Goal: Information Seeking & Learning: Find specific page/section

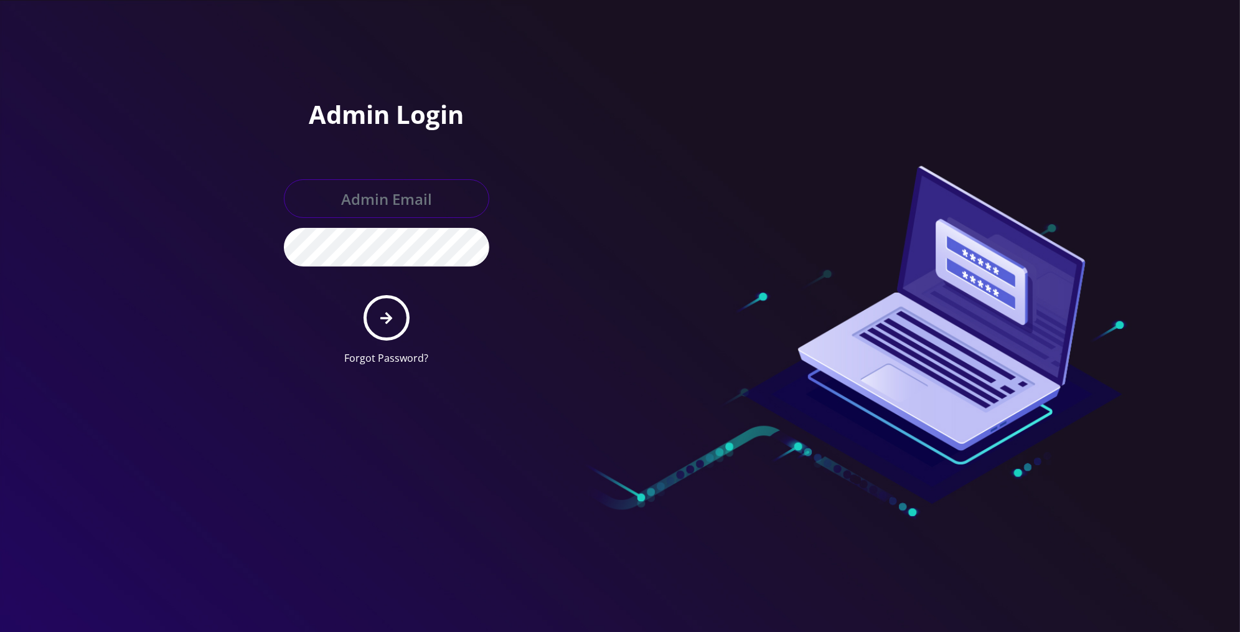
type input "[PERSON_NAME][EMAIL_ADDRESS][DOMAIN_NAME]"
click at [385, 328] on button "submit" at bounding box center [385, 317] width 45 height 45
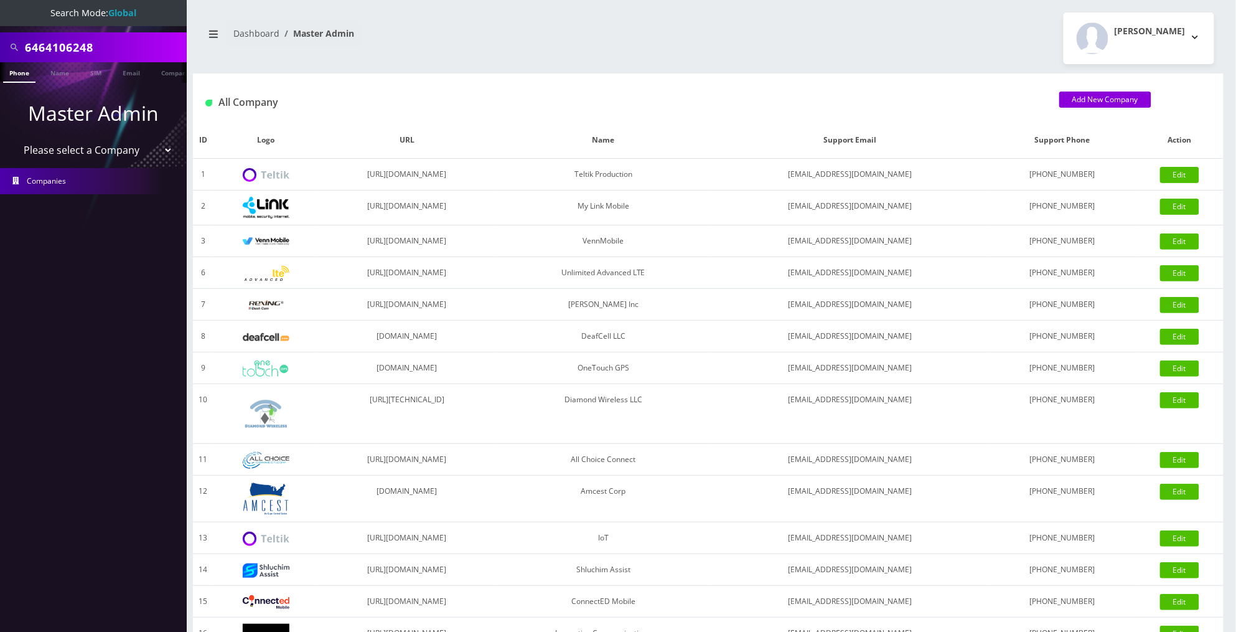
click at [120, 44] on input "6464106248" at bounding box center [104, 47] width 159 height 24
paste input "Nicolas Picard"
type input "Nicolas Picard"
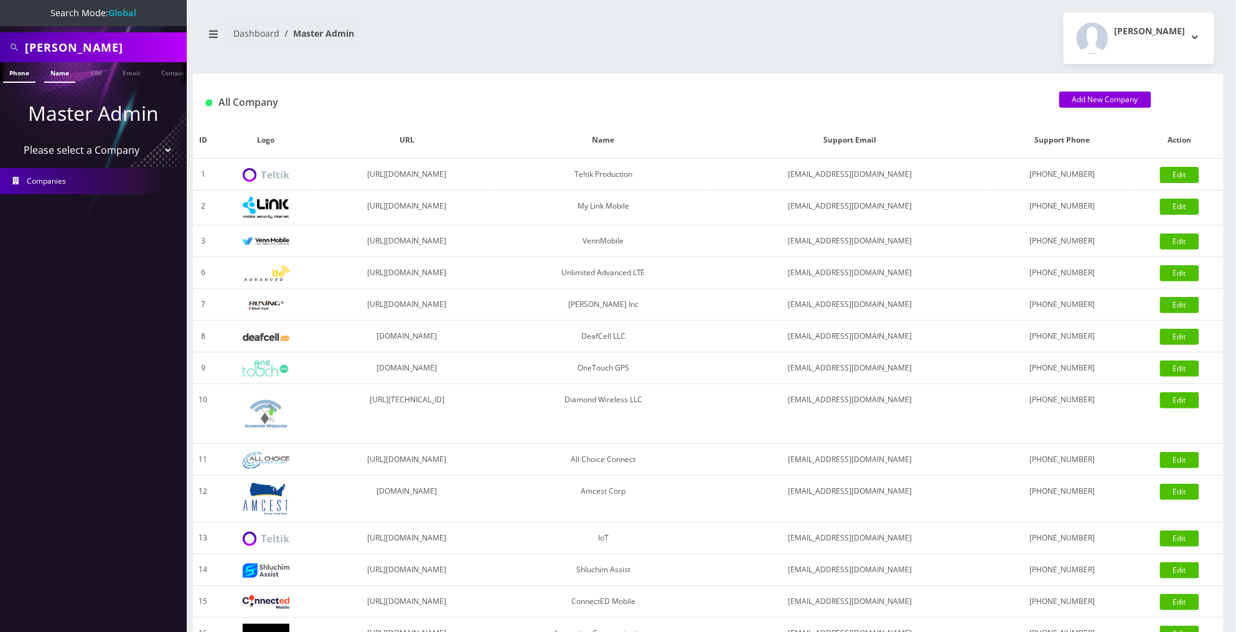
click at [59, 73] on link "Name" at bounding box center [59, 72] width 31 height 21
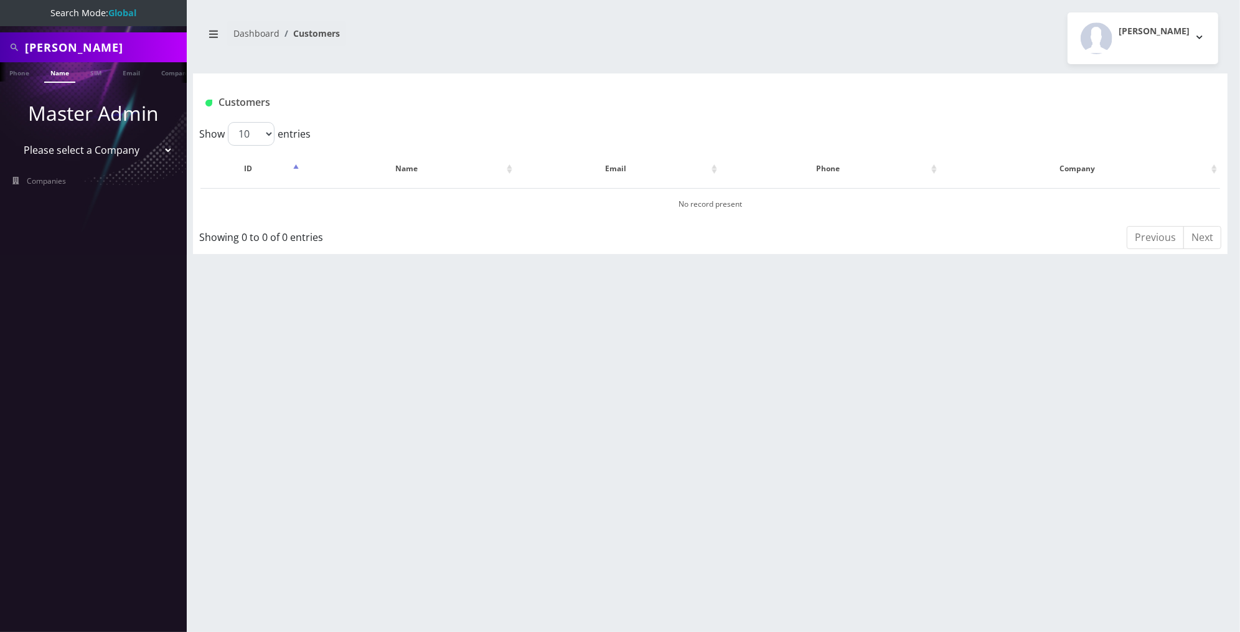
drag, startPoint x: 67, startPoint y: 48, endPoint x: 13, endPoint y: 40, distance: 54.8
click at [13, 40] on div "Nicolas Picard" at bounding box center [93, 47] width 181 height 24
click at [82, 47] on input "Picard" at bounding box center [104, 47] width 159 height 24
type input "Pic"
click at [64, 75] on link "Name" at bounding box center [59, 72] width 31 height 21
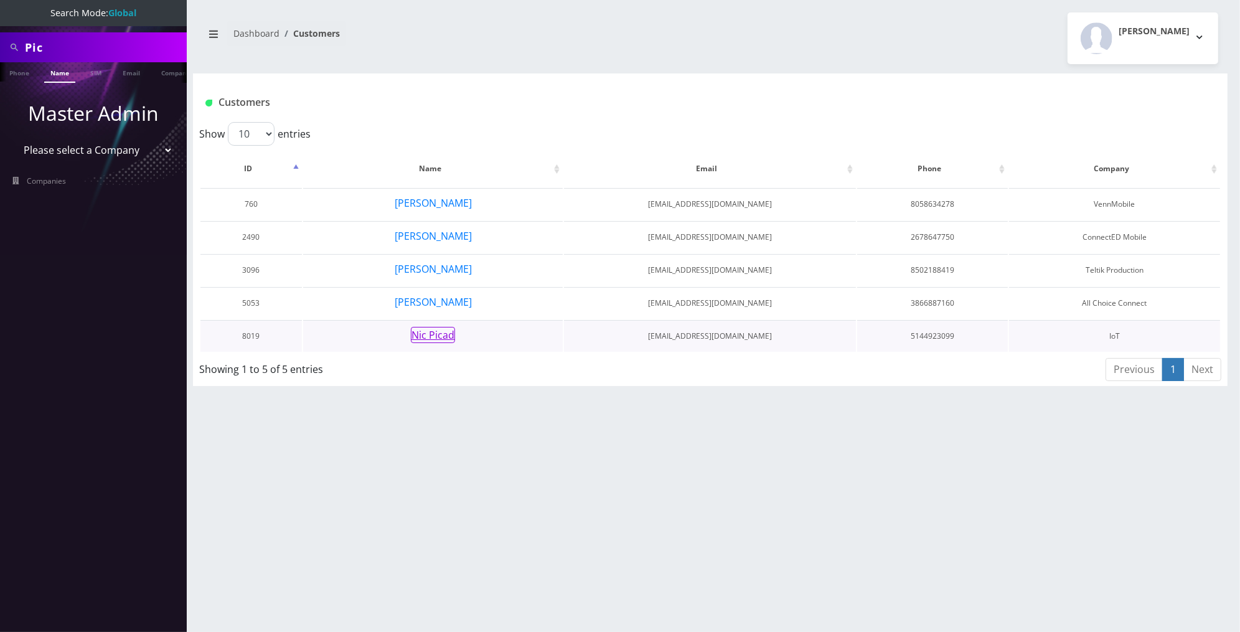
click at [439, 327] on button "Nic Picad" at bounding box center [433, 335] width 44 height 16
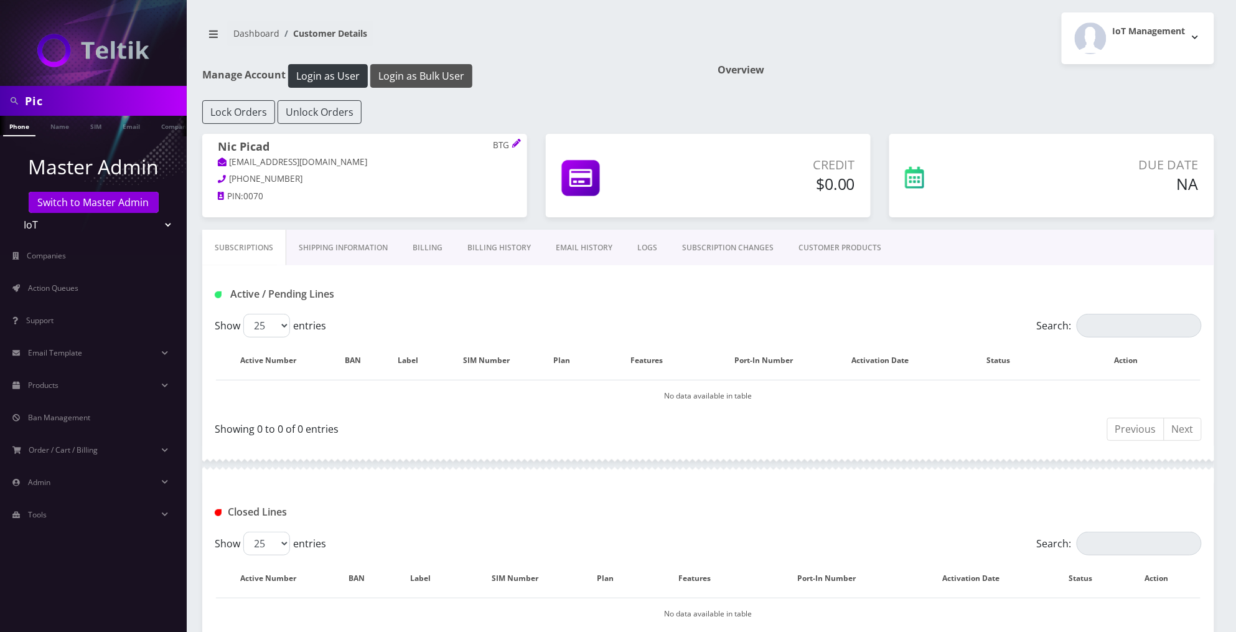
click at [423, 77] on button "Login as Bulk User" at bounding box center [421, 76] width 102 height 24
click at [127, 95] on input "Pic" at bounding box center [104, 101] width 159 height 24
type input "c"
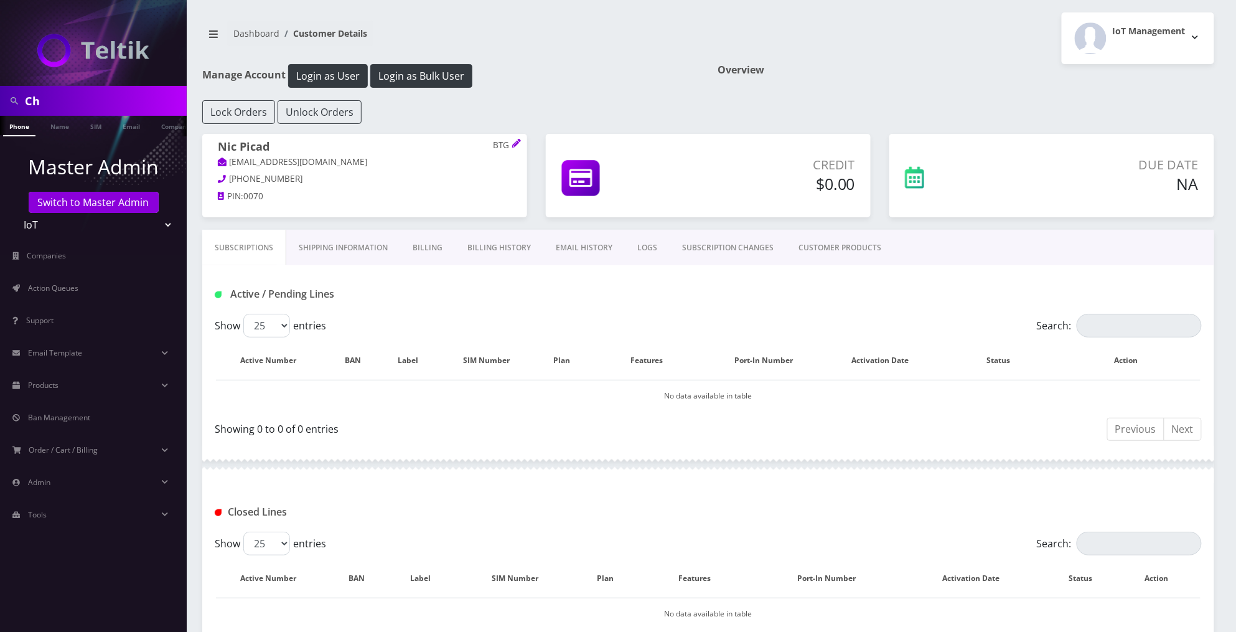
type input "C"
type input "cjucyfyf64@gmail.com"
click at [142, 130] on link "Email" at bounding box center [131, 126] width 30 height 21
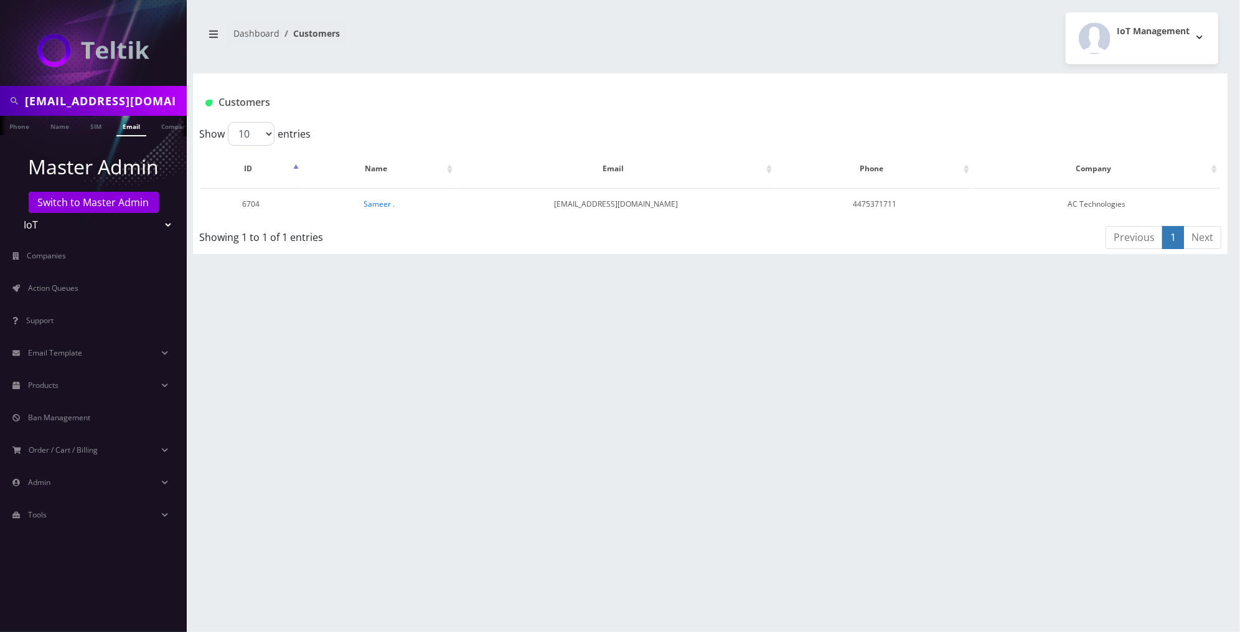
click at [90, 101] on input "[EMAIL_ADDRESS][DOMAIN_NAME]" at bounding box center [104, 101] width 159 height 24
click at [372, 203] on link "Sameer ." at bounding box center [379, 204] width 31 height 11
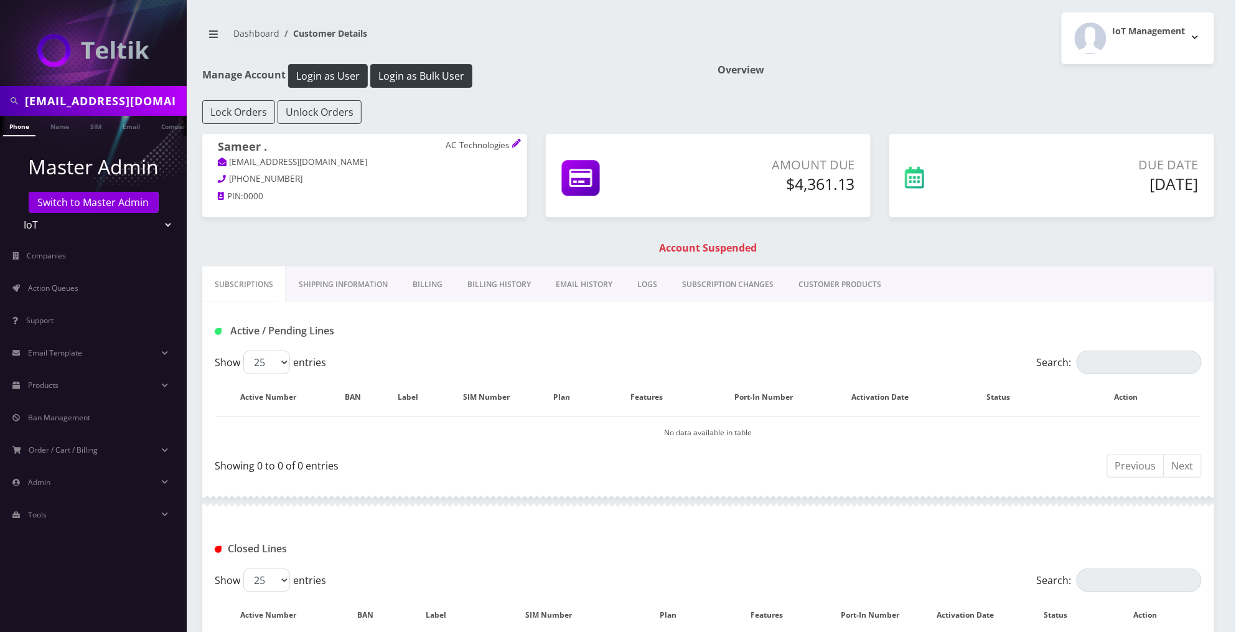
click at [363, 286] on link "Shipping Information" at bounding box center [343, 284] width 114 height 36
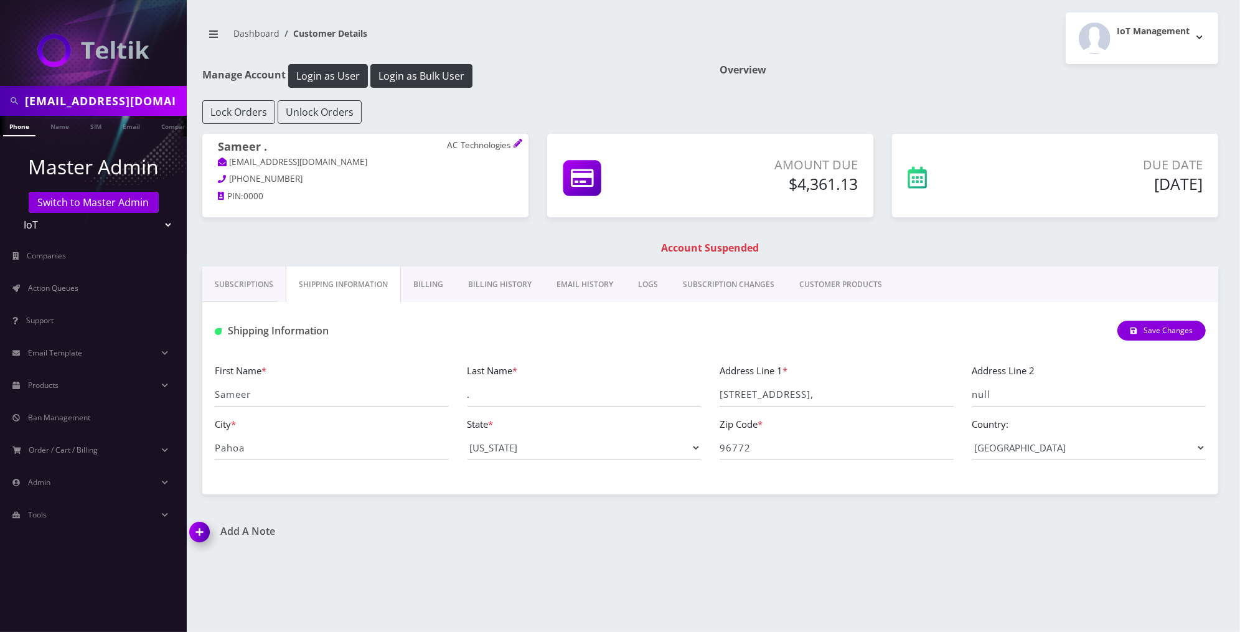
click at [251, 278] on link "Subscriptions" at bounding box center [243, 284] width 83 height 36
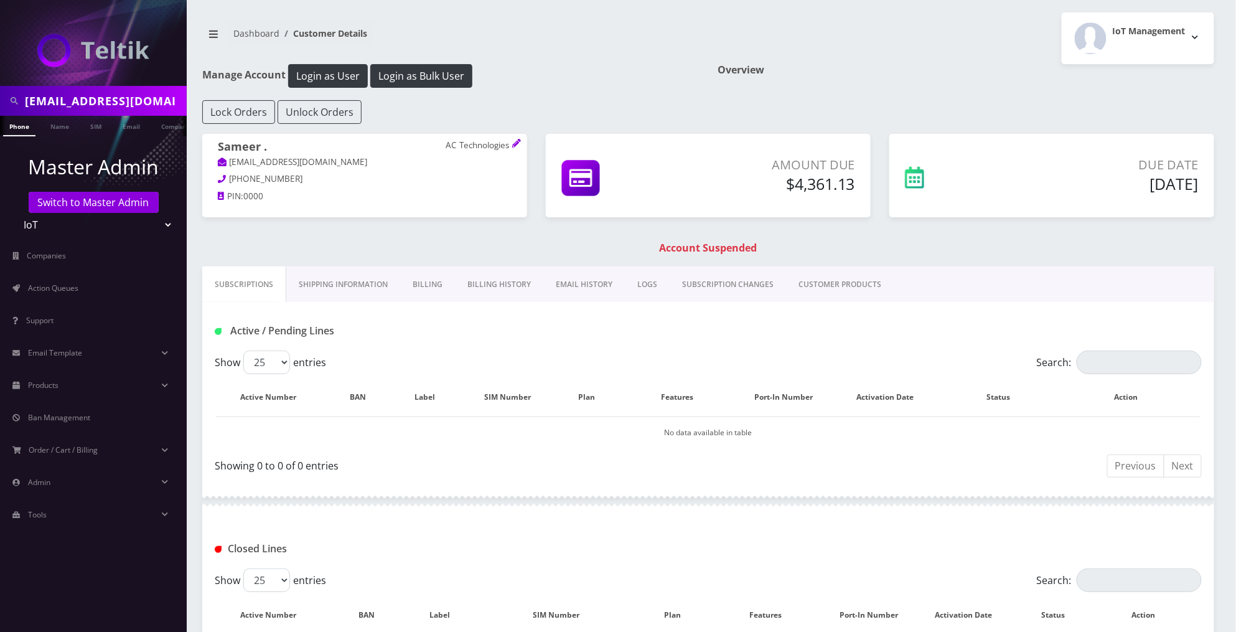
click at [101, 95] on input "[EMAIL_ADDRESS][DOMAIN_NAME]" at bounding box center [104, 101] width 159 height 24
click at [101, 95] on input "cjucyfyf64@gmail.com" at bounding box center [104, 101] width 159 height 24
type input "c"
click at [162, 96] on input "text" at bounding box center [104, 101] width 159 height 24
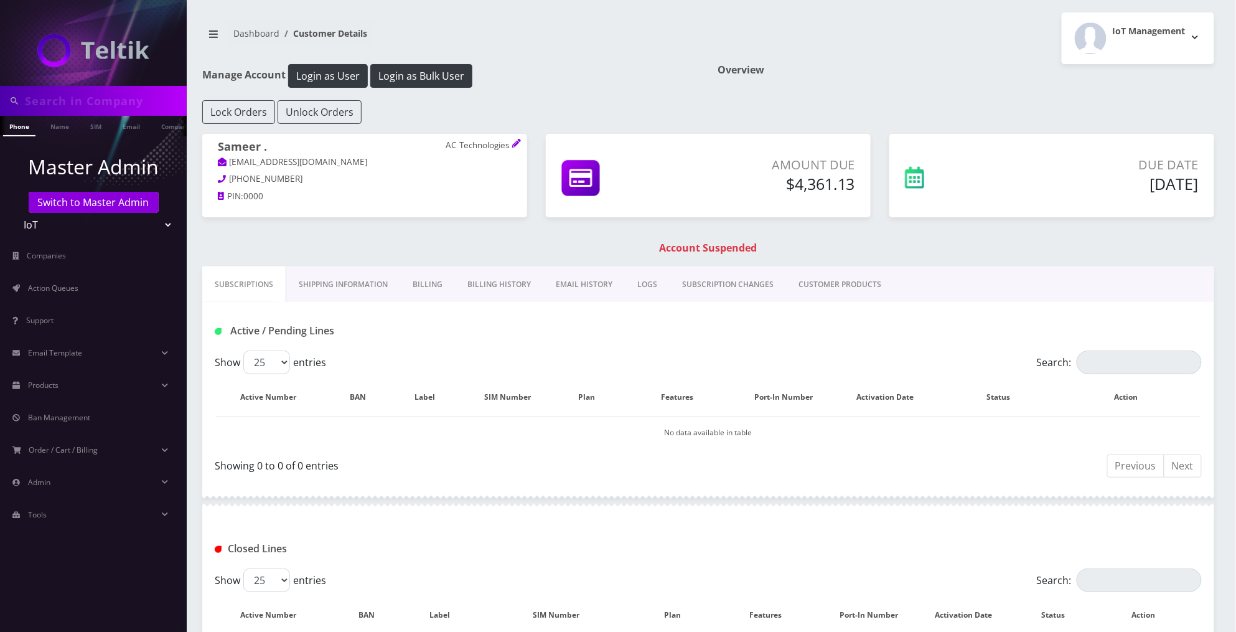
click at [162, 96] on input "text" at bounding box center [104, 101] width 159 height 24
click at [200, 55] on div "Dashboard Customer Details" at bounding box center [450, 38] width 515 height 35
click at [132, 96] on input "text" at bounding box center [104, 101] width 159 height 24
type input "[PERSON_NAME]"
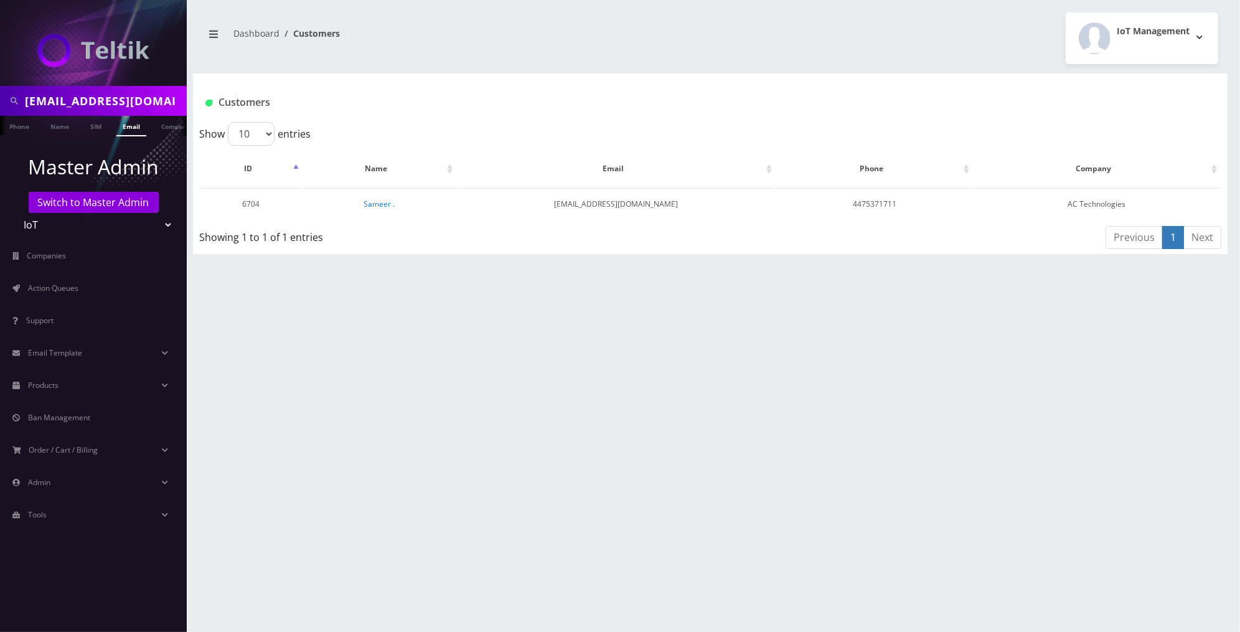
click at [105, 105] on input "[EMAIL_ADDRESS][DOMAIN_NAME]" at bounding box center [104, 101] width 159 height 24
type input "[PERSON_NAME]"
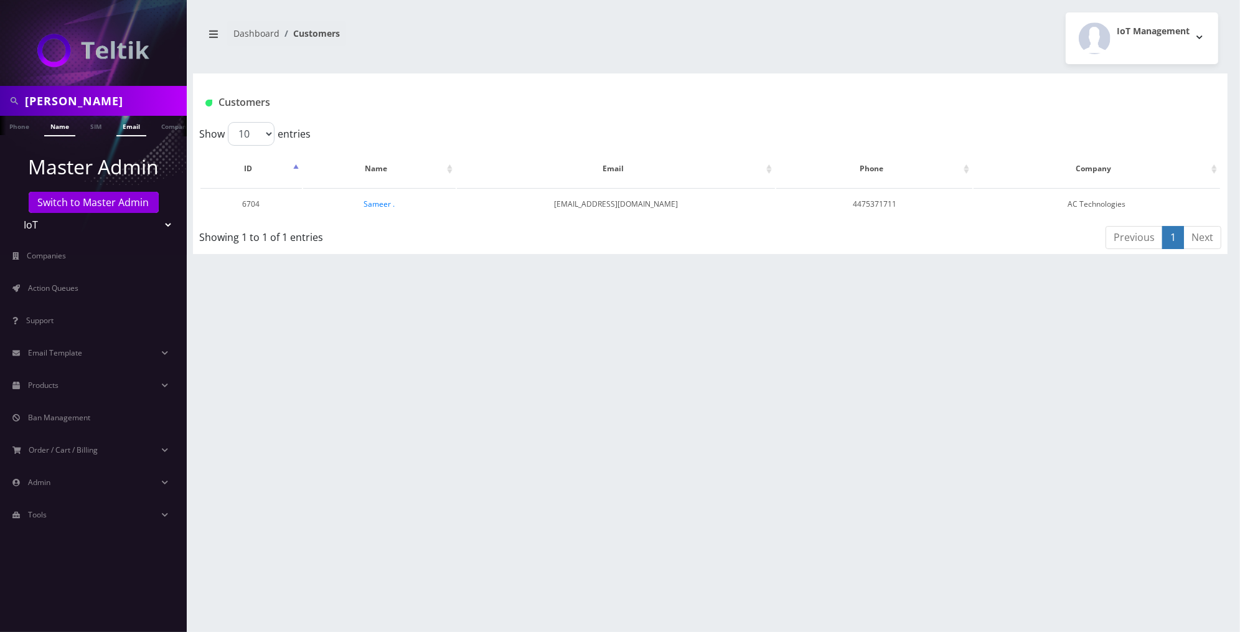
click at [59, 129] on link "Name" at bounding box center [59, 126] width 31 height 21
click at [385, 207] on link "[PERSON_NAME]" at bounding box center [395, 204] width 59 height 11
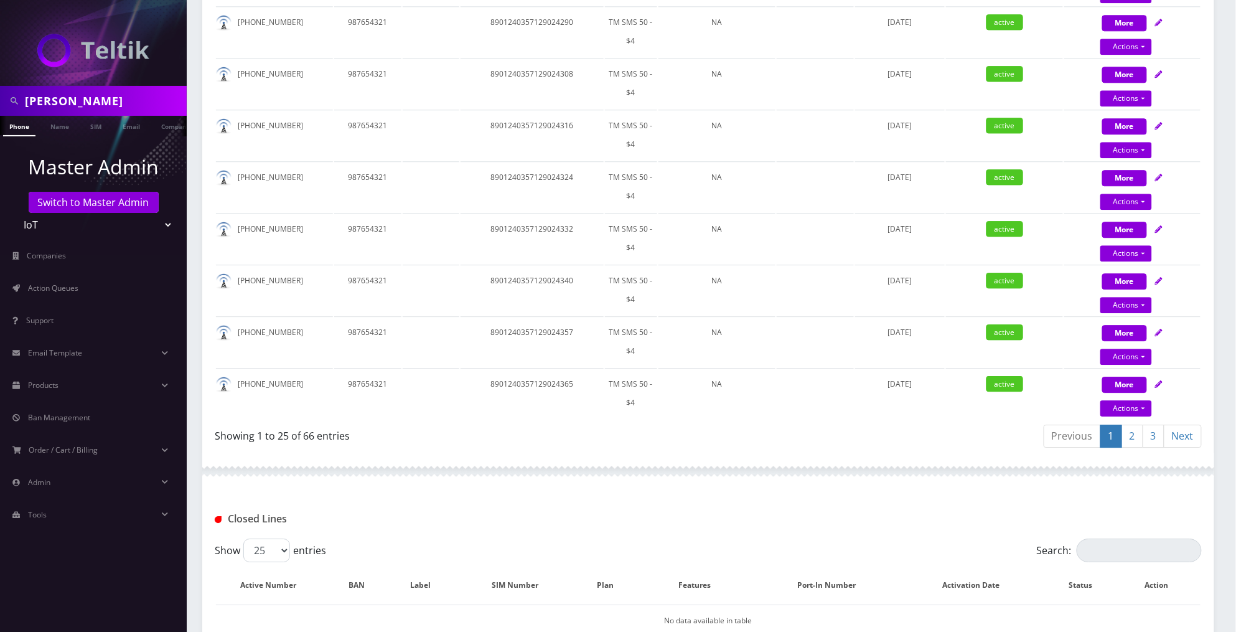
scroll to position [1346, 0]
